Goal: Task Accomplishment & Management: Use online tool/utility

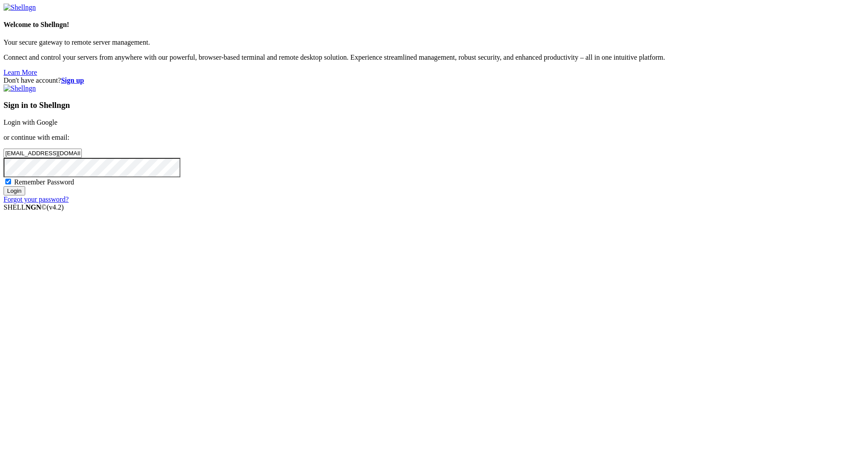
click at [479, 203] on div "Sign in to Shellngn Login with Google or continue with email: [EMAIL_ADDRESS][D…" at bounding box center [425, 143] width 842 height 119
click at [25, 195] on input "Login" at bounding box center [15, 190] width 22 height 9
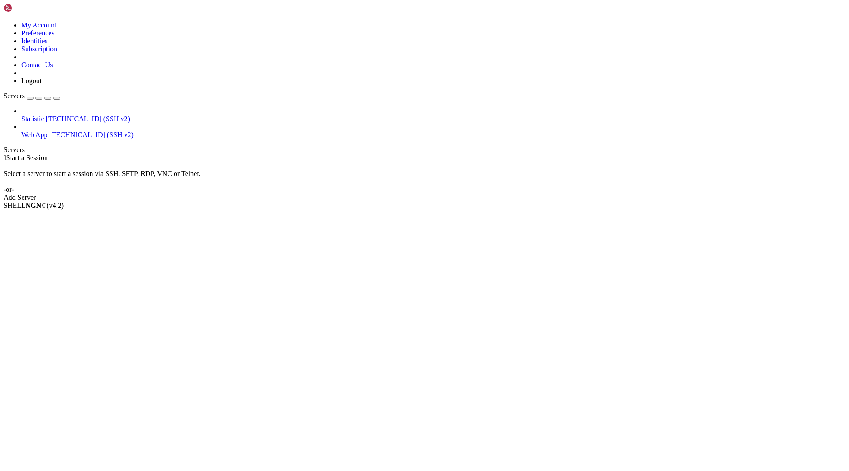
click at [50, 131] on span "[TECHNICAL_ID] (SSH v2)" at bounding box center [92, 135] width 84 height 8
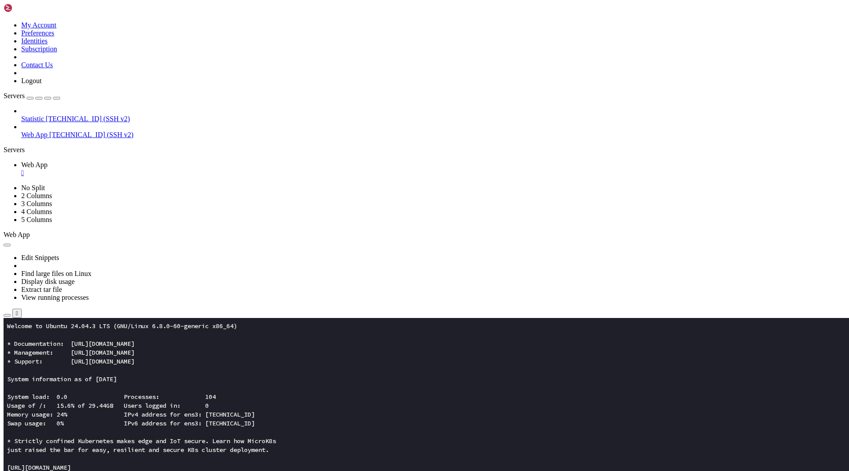
click at [7, 315] on icon "button" at bounding box center [7, 315] width 0 height 0
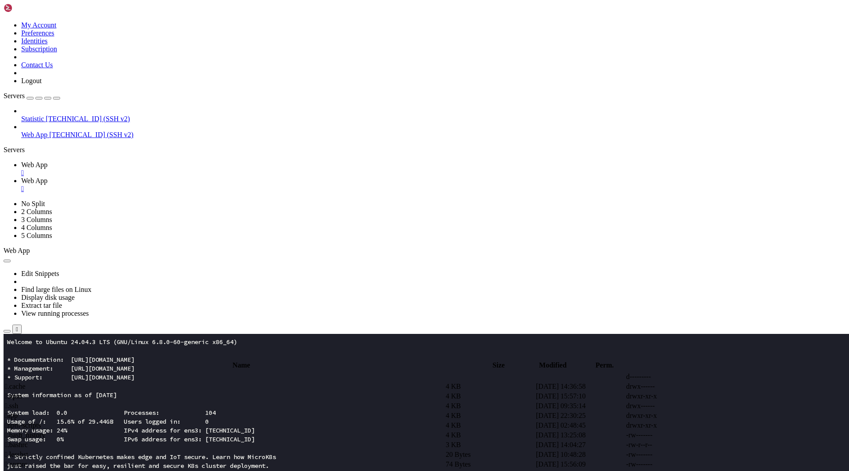
click at [18, 412] on span " app" at bounding box center [11, 416] width 13 height 8
click at [24, 383] on span " assets" at bounding box center [14, 387] width 19 height 8
click at [11, 373] on span " .." at bounding box center [8, 377] width 6 height 8
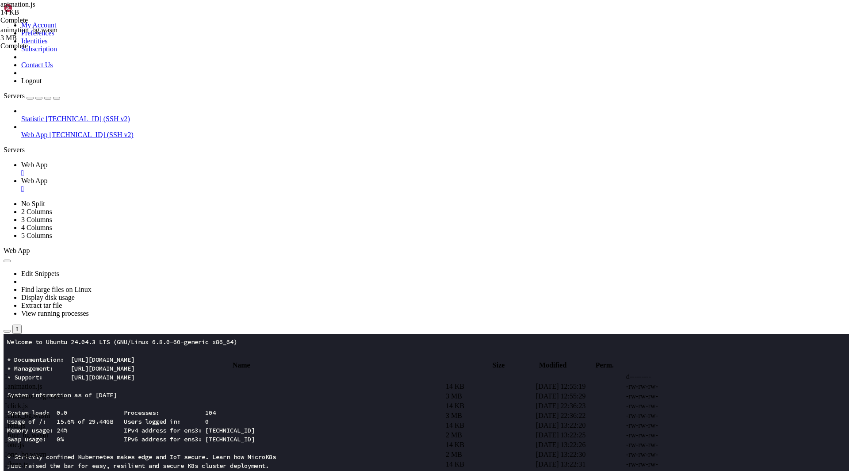
click at [11, 373] on span " .." at bounding box center [8, 377] width 6 height 8
type input "/root/app"
click at [11, 373] on span " .." at bounding box center [8, 377] width 6 height 8
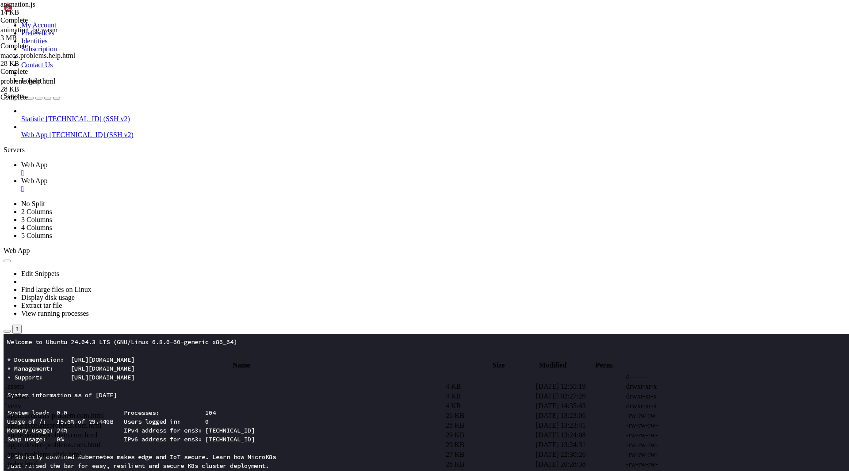
drag, startPoint x: 150, startPoint y: 77, endPoint x: 288, endPoint y: 77, distance: 137.5
type textarea "<title>Problems</title>"
